Goal: Check status: Check status

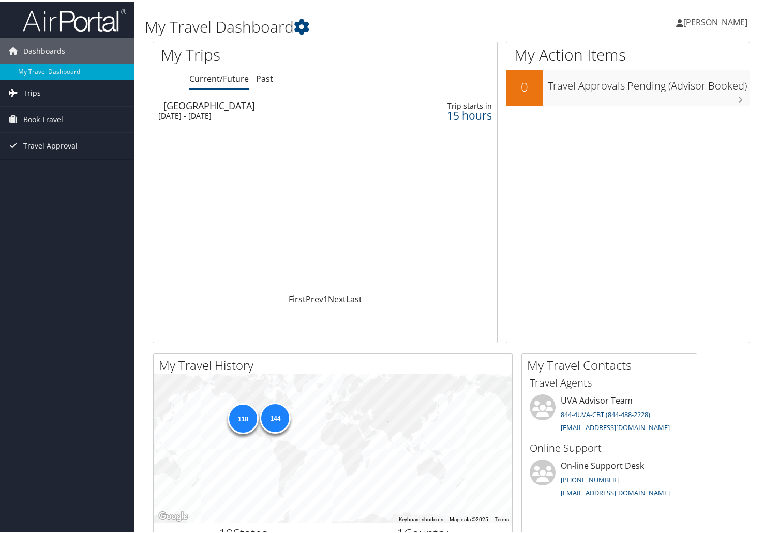
click at [44, 100] on link "Trips" at bounding box center [67, 92] width 135 height 26
click at [54, 108] on link "Current/Future Trips" at bounding box center [67, 113] width 135 height 16
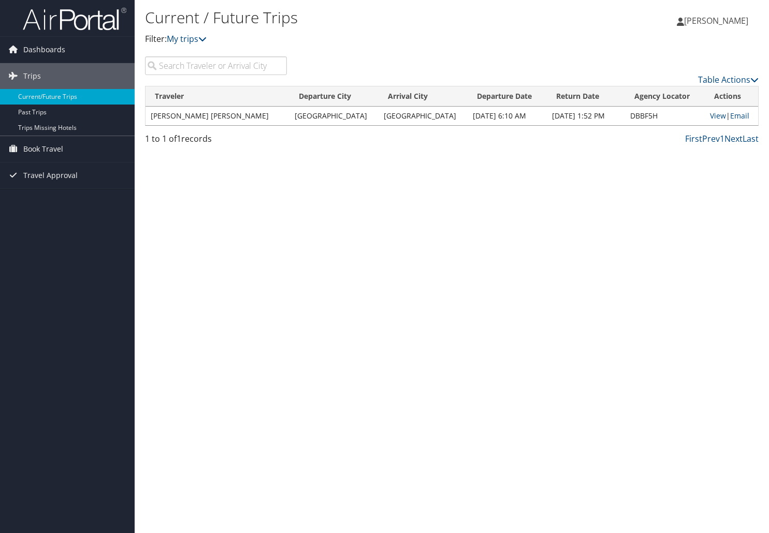
click at [671, 327] on div "Current / Future Trips Filter: My trips [PERSON_NAME] [PERSON_NAME] My Settings…" at bounding box center [452, 266] width 634 height 533
click at [711, 118] on link "View" at bounding box center [718, 116] width 16 height 10
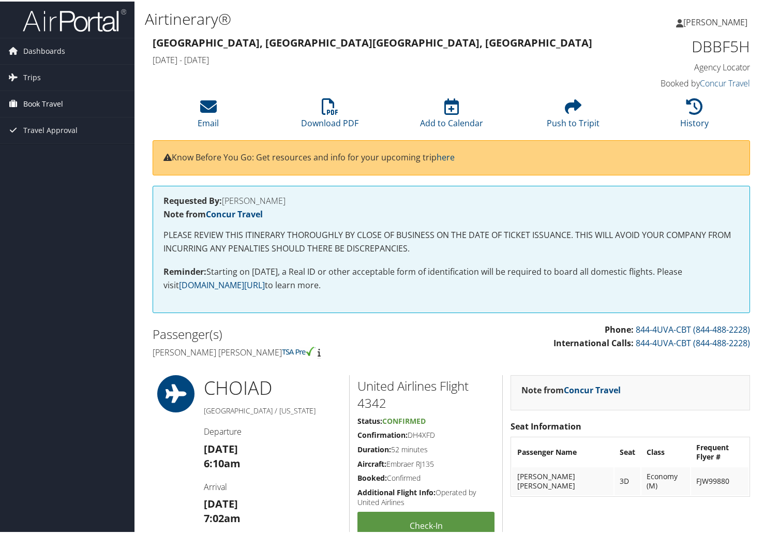
click at [44, 100] on span "Book Travel" at bounding box center [43, 103] width 40 height 26
click at [71, 155] on link "Book/Manage Online Trips" at bounding box center [67, 154] width 135 height 16
